Goal: Task Accomplishment & Management: Manage account settings

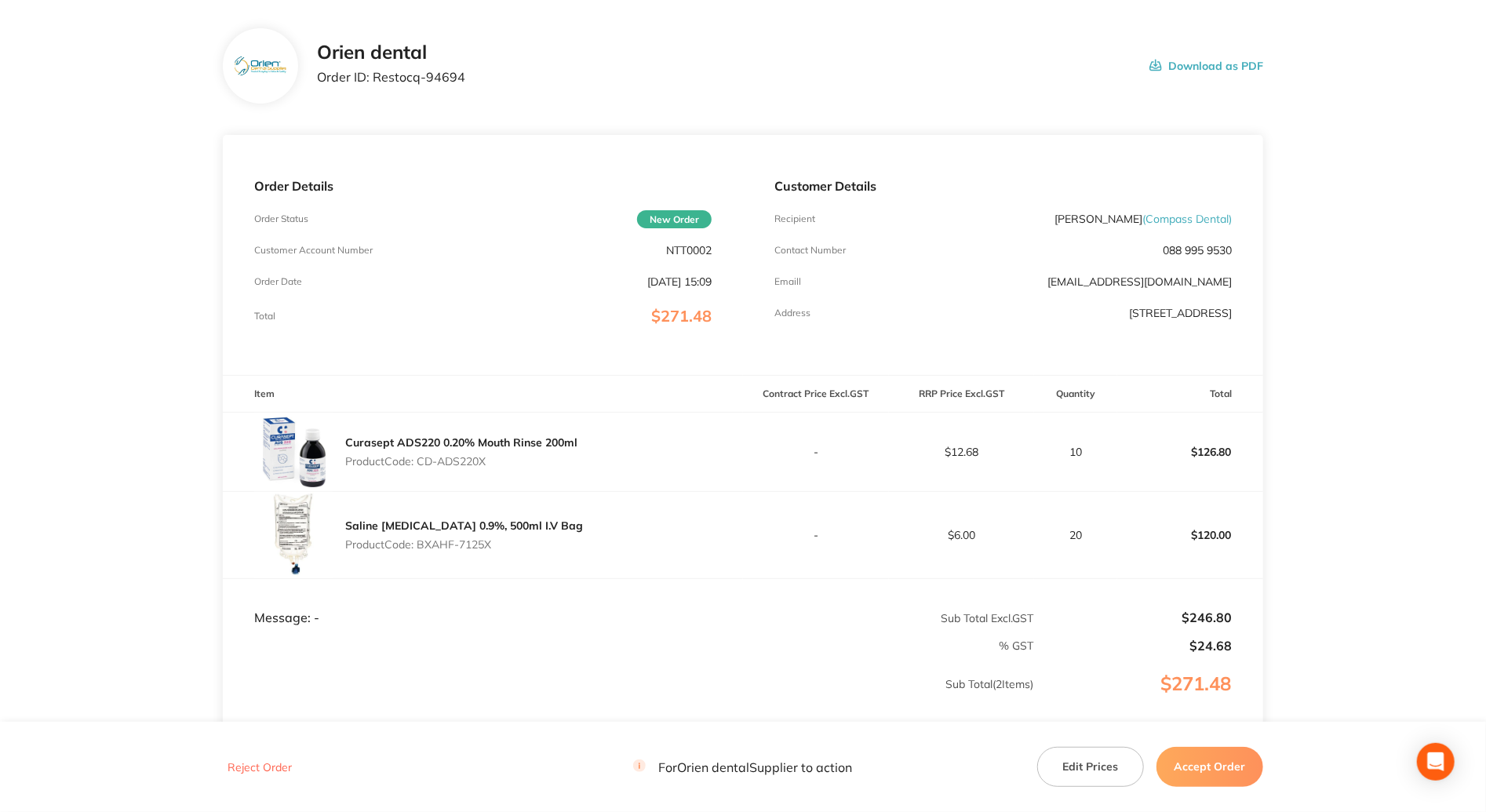
scroll to position [228, 0]
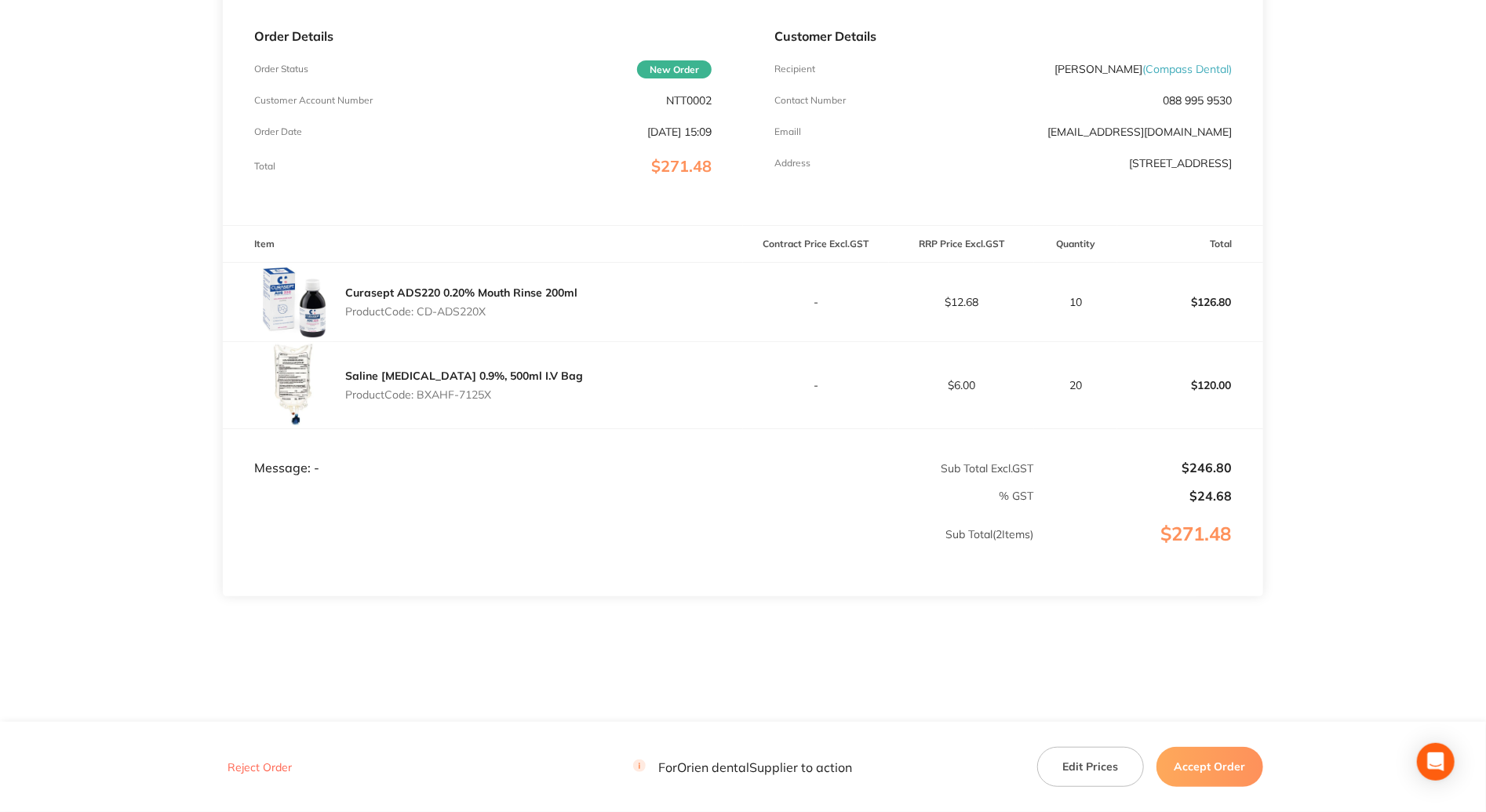
drag, startPoint x: 492, startPoint y: 312, endPoint x: 420, endPoint y: 310, distance: 72.0
click at [420, 310] on p "Product Code: CD-ADS220X" at bounding box center [461, 310] width 232 height 12
copy p "CD-ADS220X"
click at [486, 396] on p "Product Code: BXAHF-7125X" at bounding box center [463, 394] width 238 height 12
drag, startPoint x: 494, startPoint y: 394, endPoint x: 420, endPoint y: 394, distance: 74.0
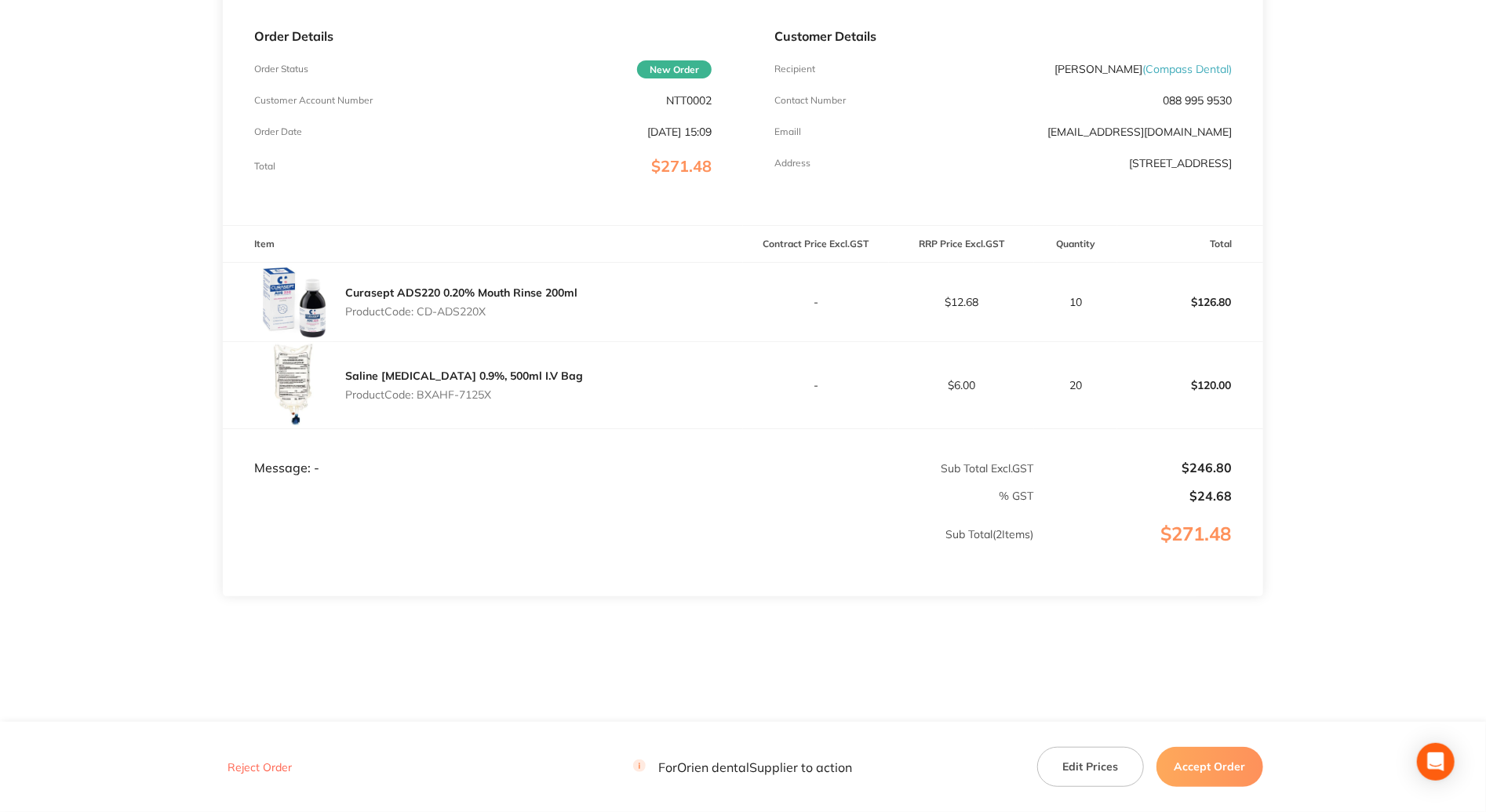
click at [420, 394] on p "Product Code: BXAHF-7125X" at bounding box center [463, 394] width 238 height 12
copy p "BXAHF-7125X"
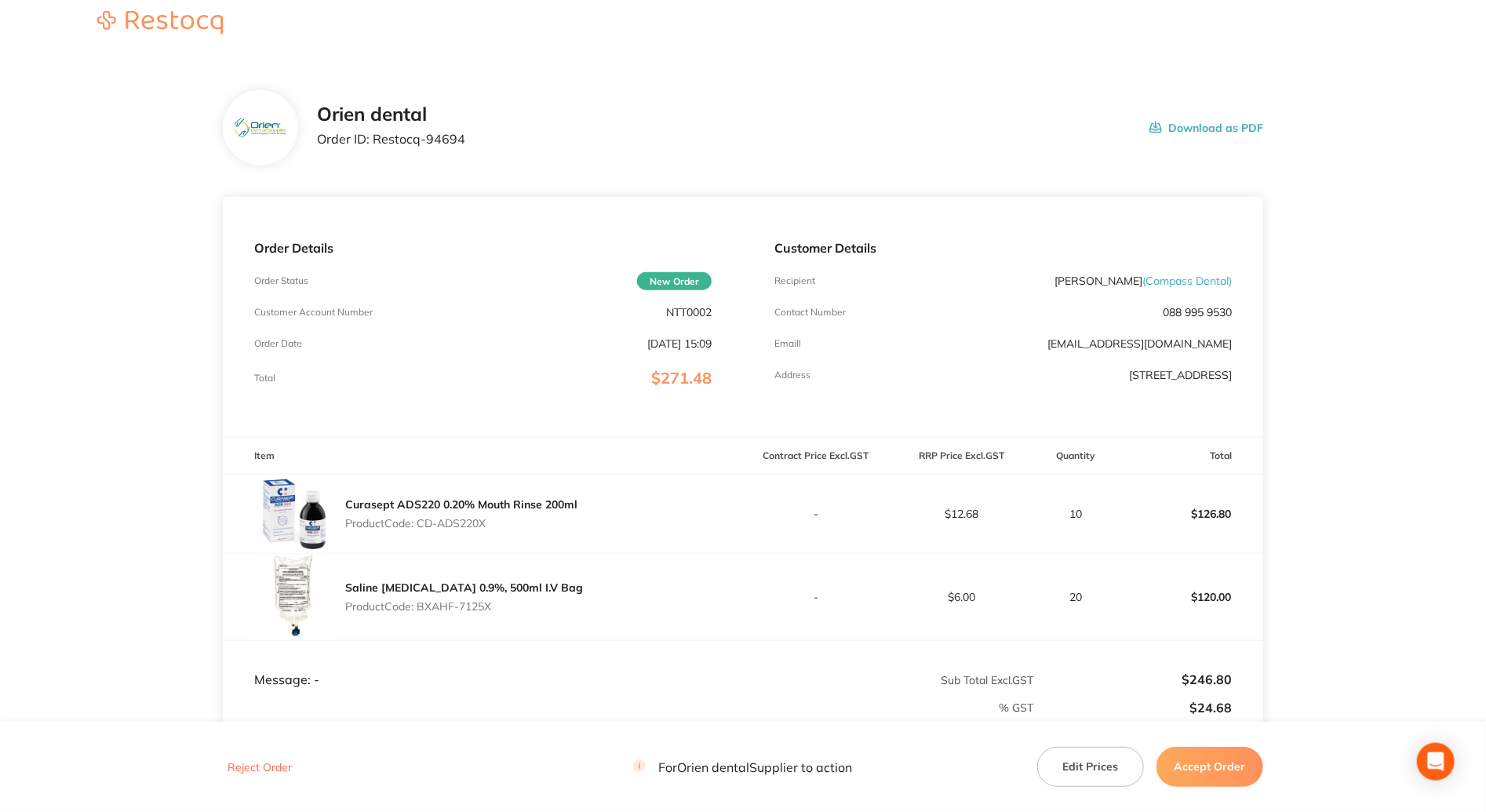
scroll to position [0, 0]
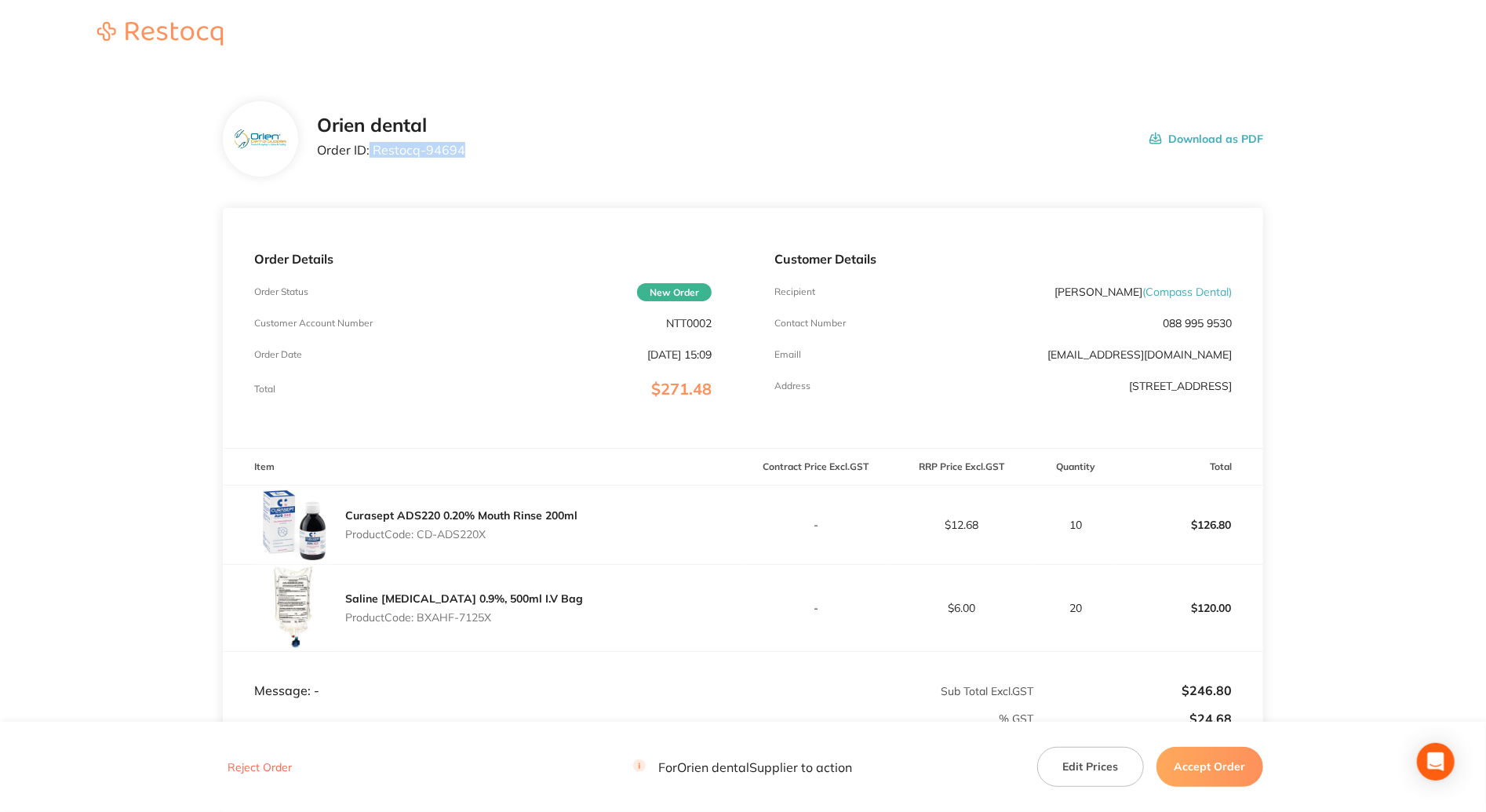
drag, startPoint x: 464, startPoint y: 151, endPoint x: 369, endPoint y: 153, distance: 95.0
click at [369, 151] on div "Orien dental Order ID: Restocq- 94694 Download as PDF" at bounding box center [790, 139] width 946 height 48
copy p "Restocq- 94694"
click at [1231, 762] on button "Accept Order" at bounding box center [1210, 766] width 106 height 39
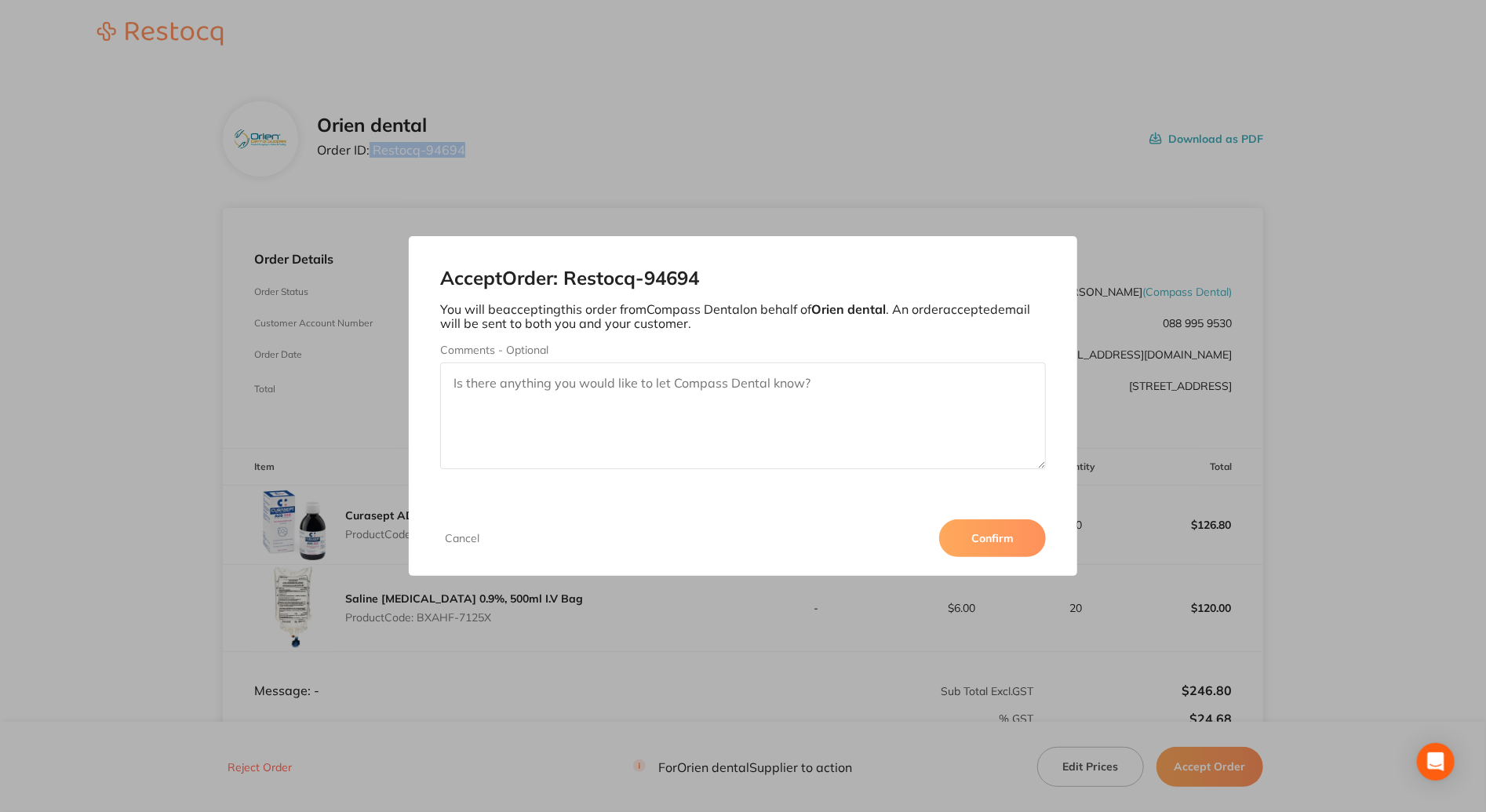
click at [1007, 538] on button "Confirm" at bounding box center [992, 538] width 106 height 37
